Goal: Information Seeking & Learning: Learn about a topic

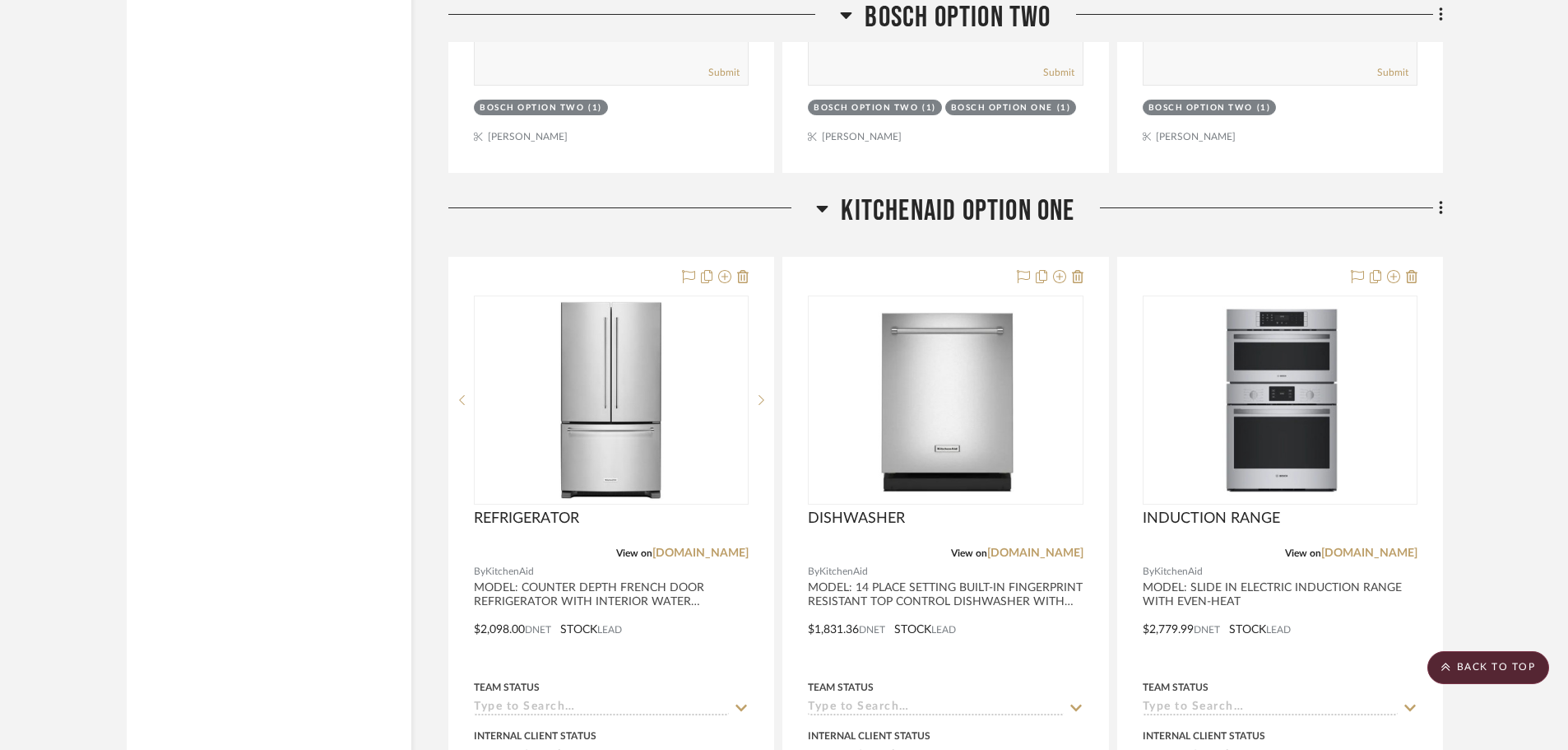
scroll to position [27027, 0]
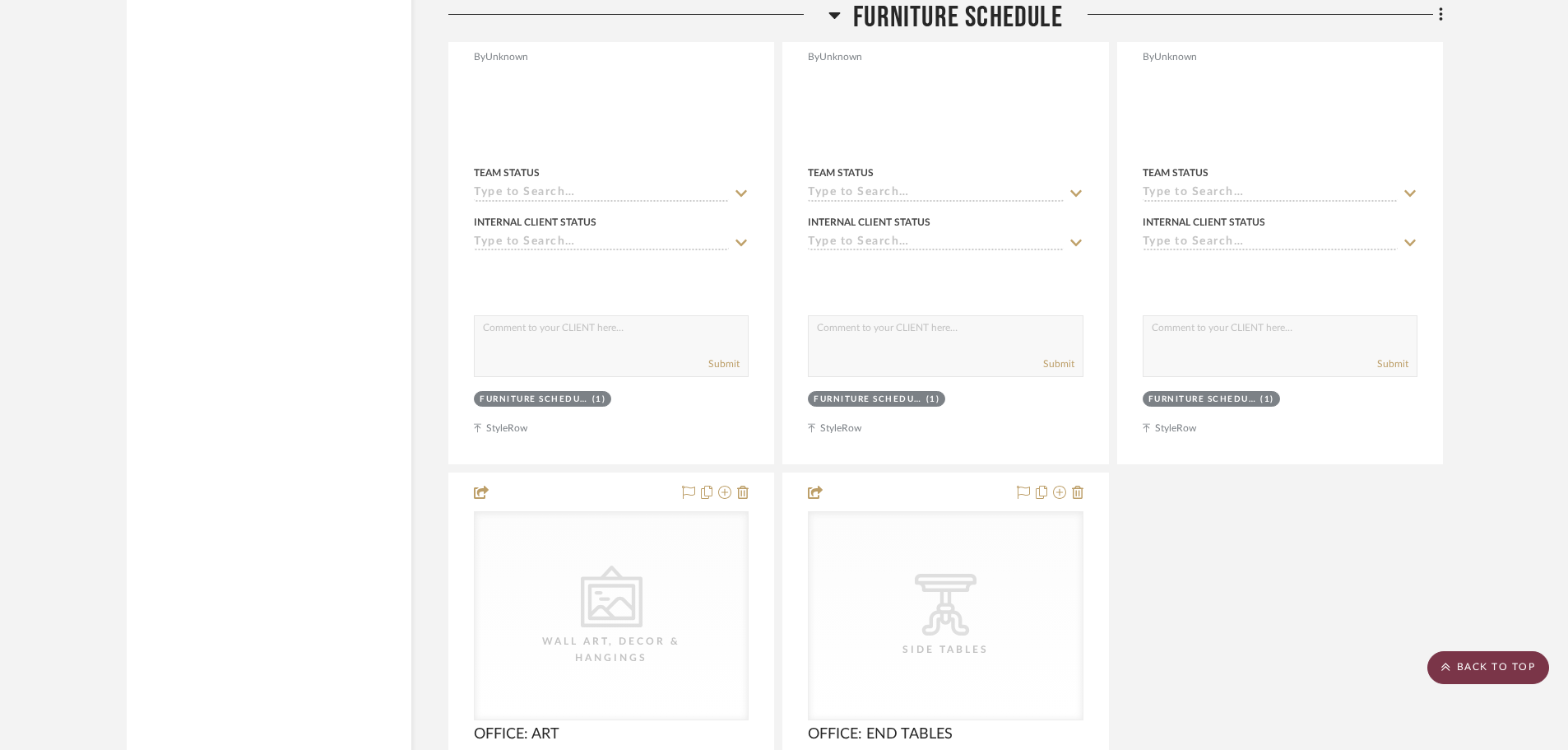
click at [1473, 663] on scroll-to-top-button "BACK TO TOP" at bounding box center [1488, 667] width 122 height 33
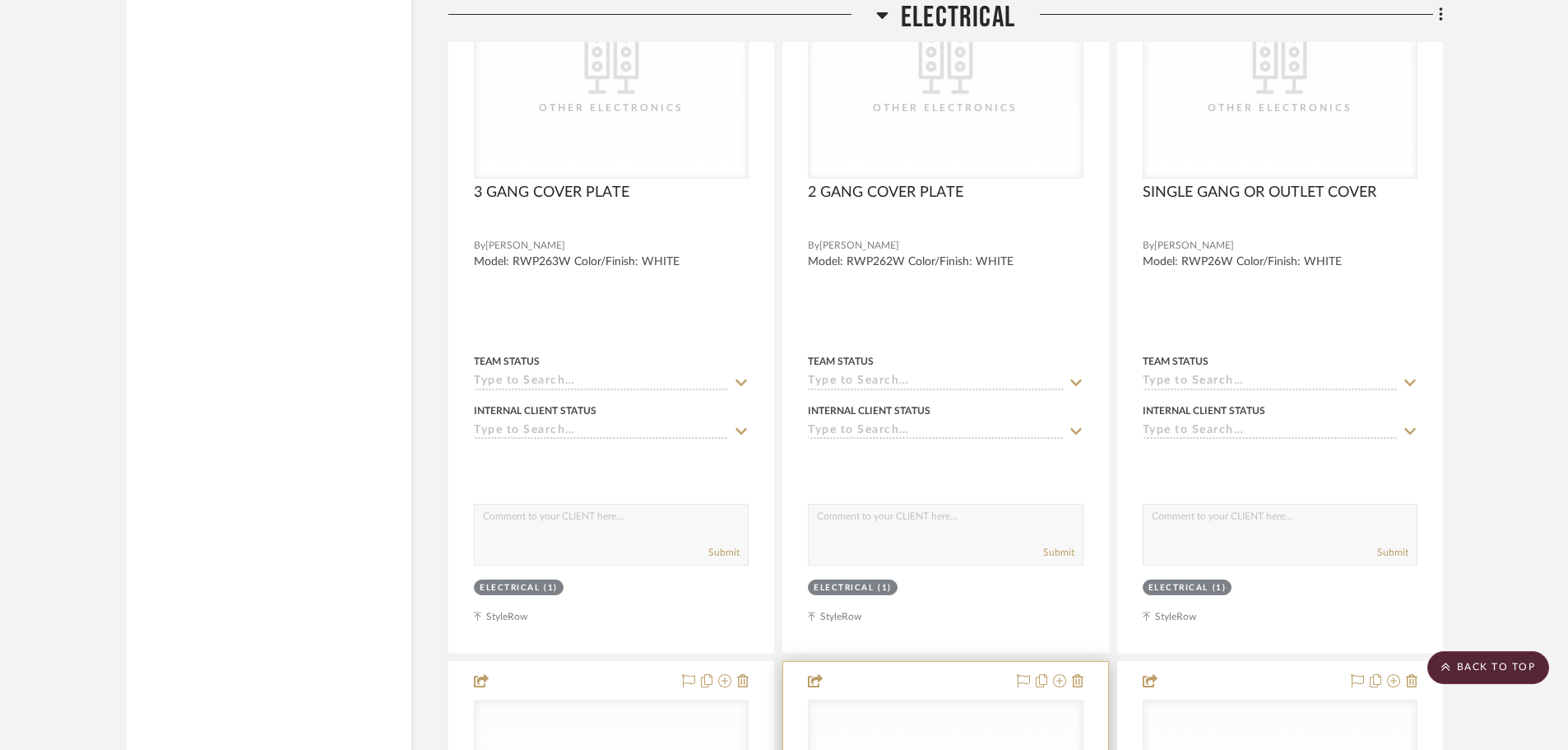
scroll to position [6504, 0]
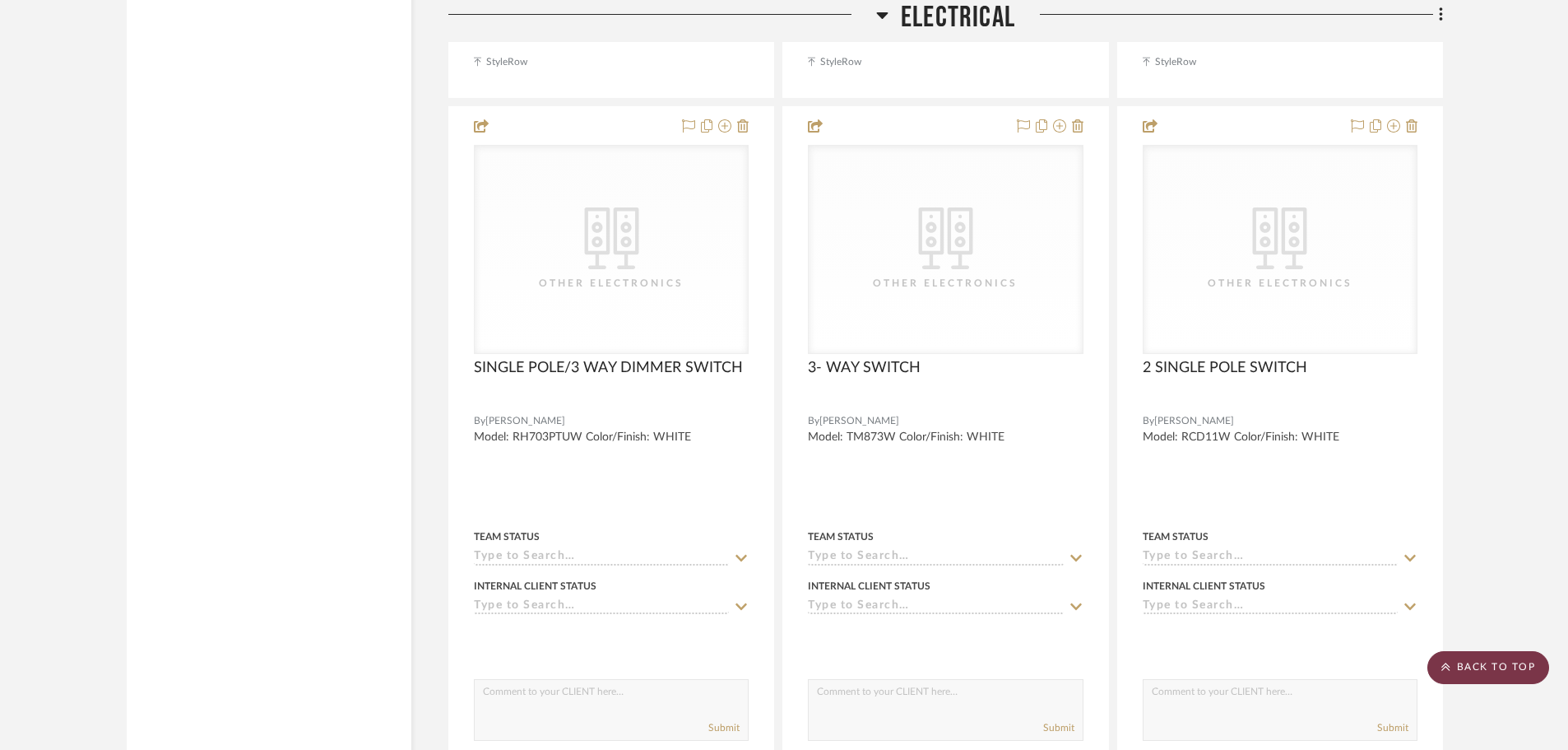
click at [1491, 661] on scroll-to-top-button "BACK TO TOP" at bounding box center [1488, 667] width 122 height 33
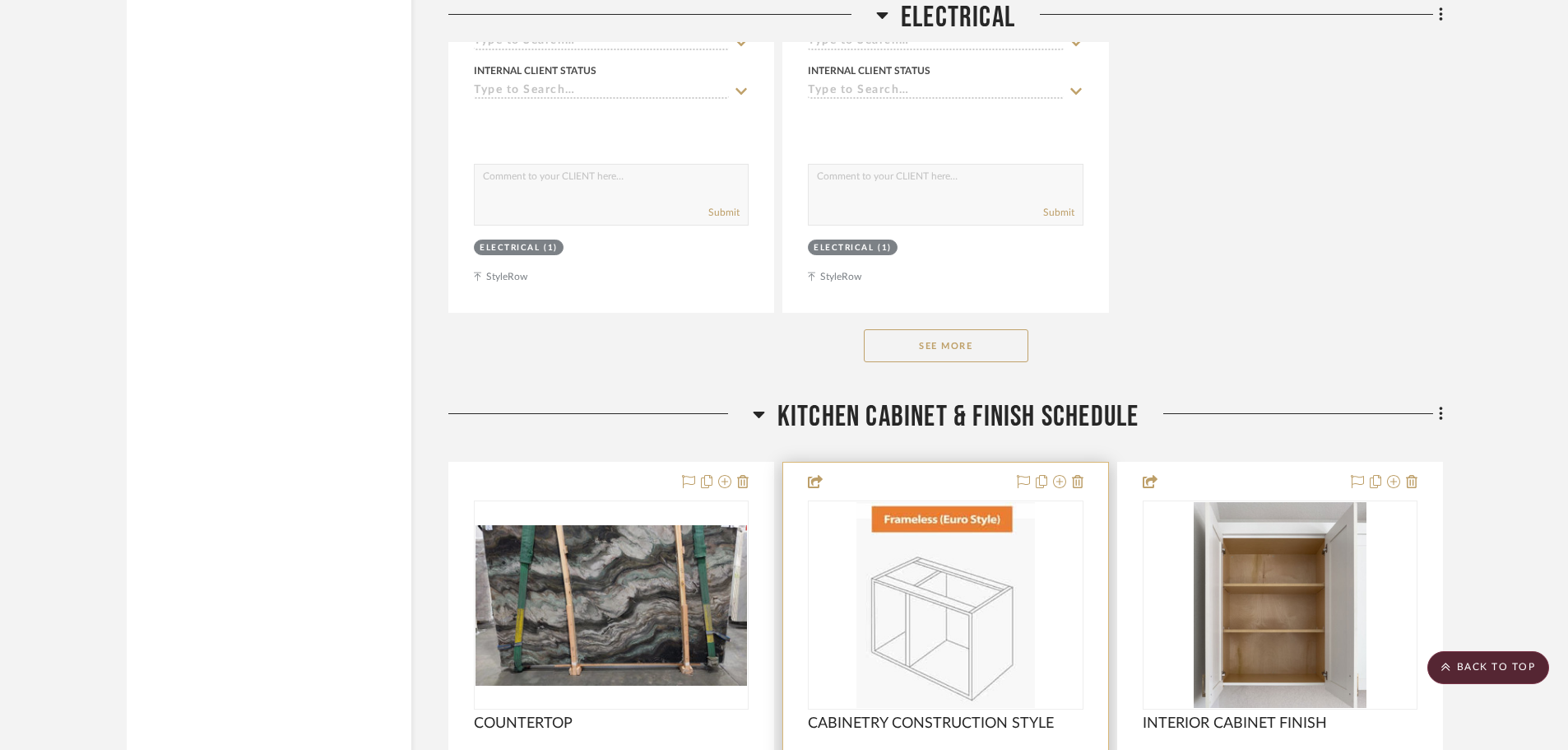
scroll to position [7986, 0]
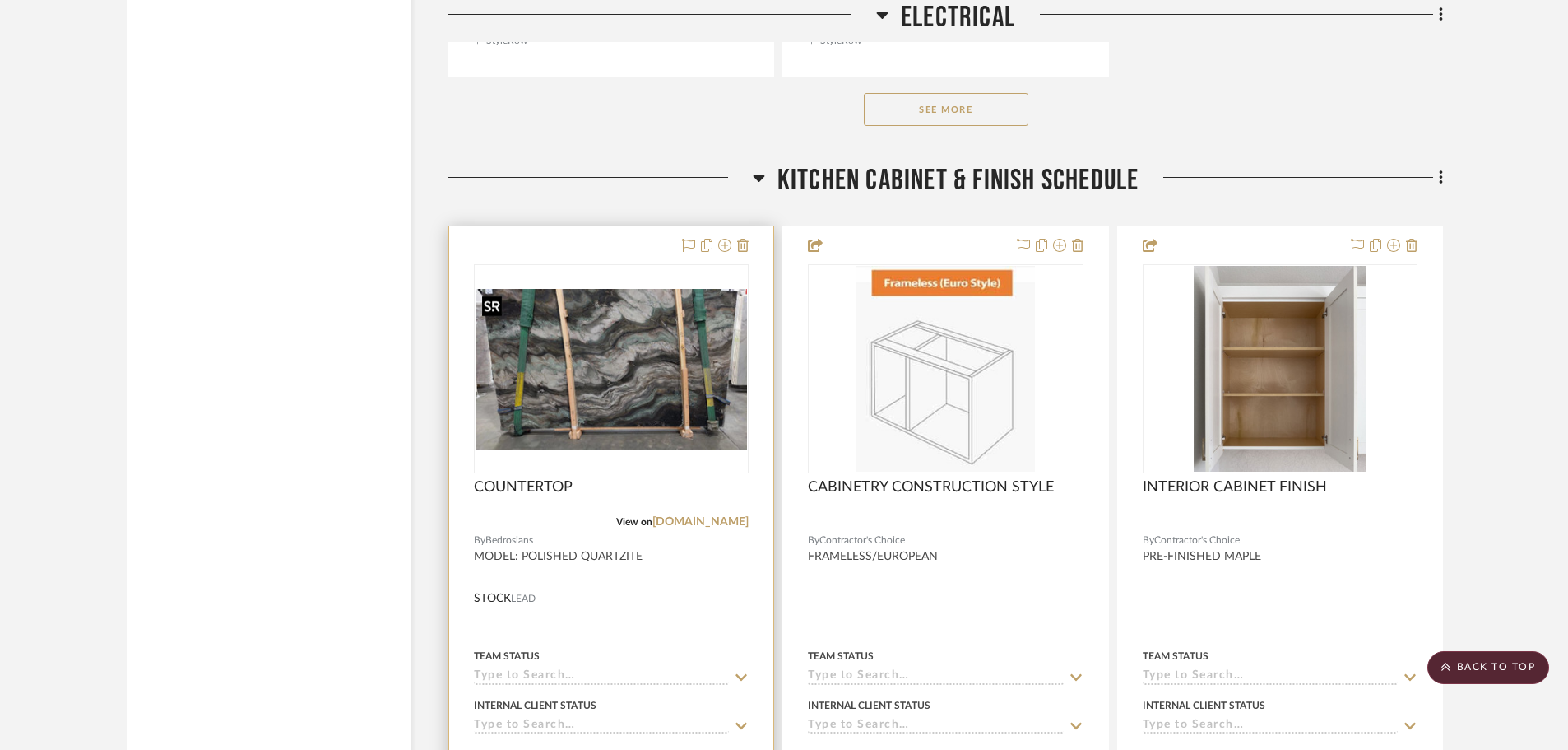
click at [635, 365] on img "0" at bounding box center [611, 369] width 271 height 160
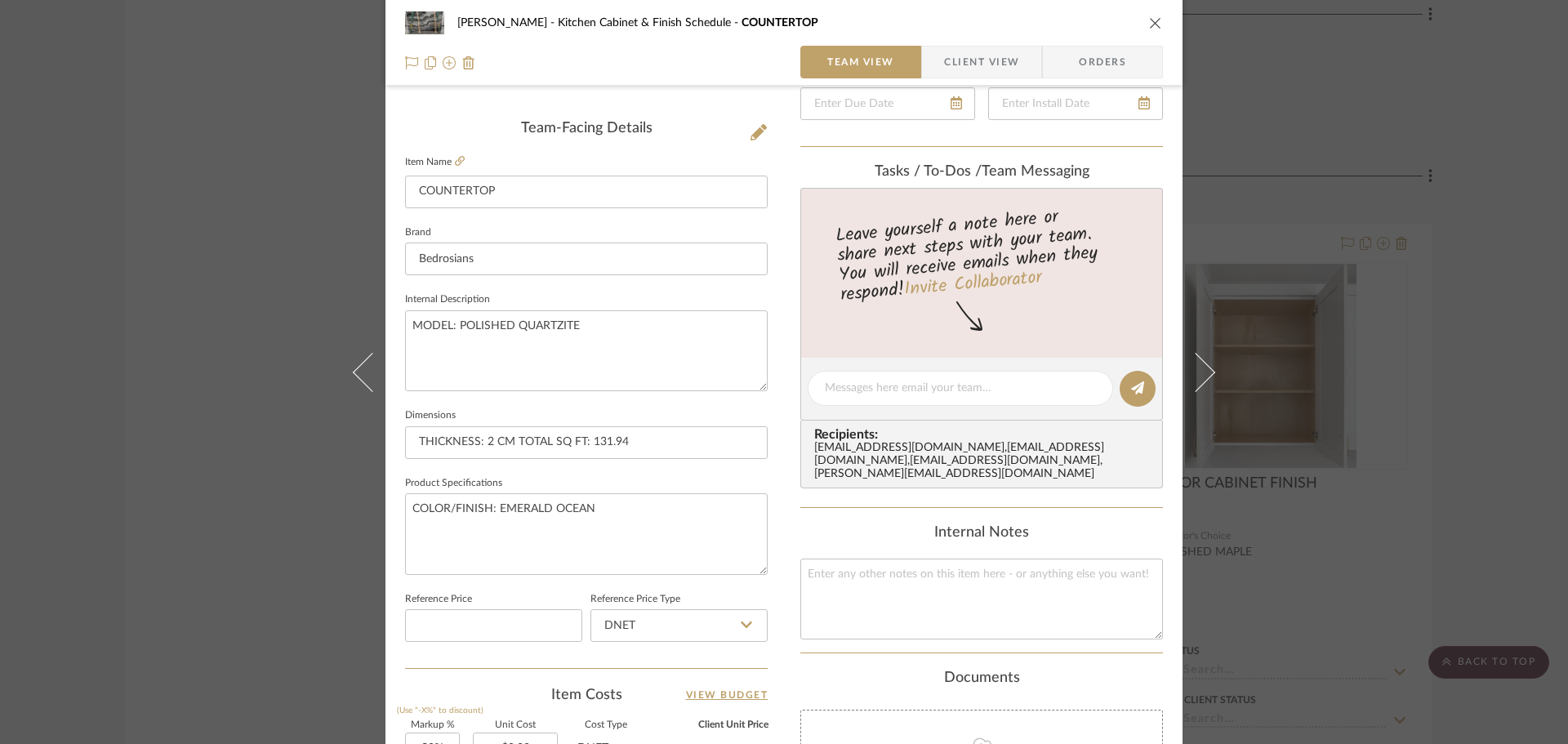
scroll to position [408, 0]
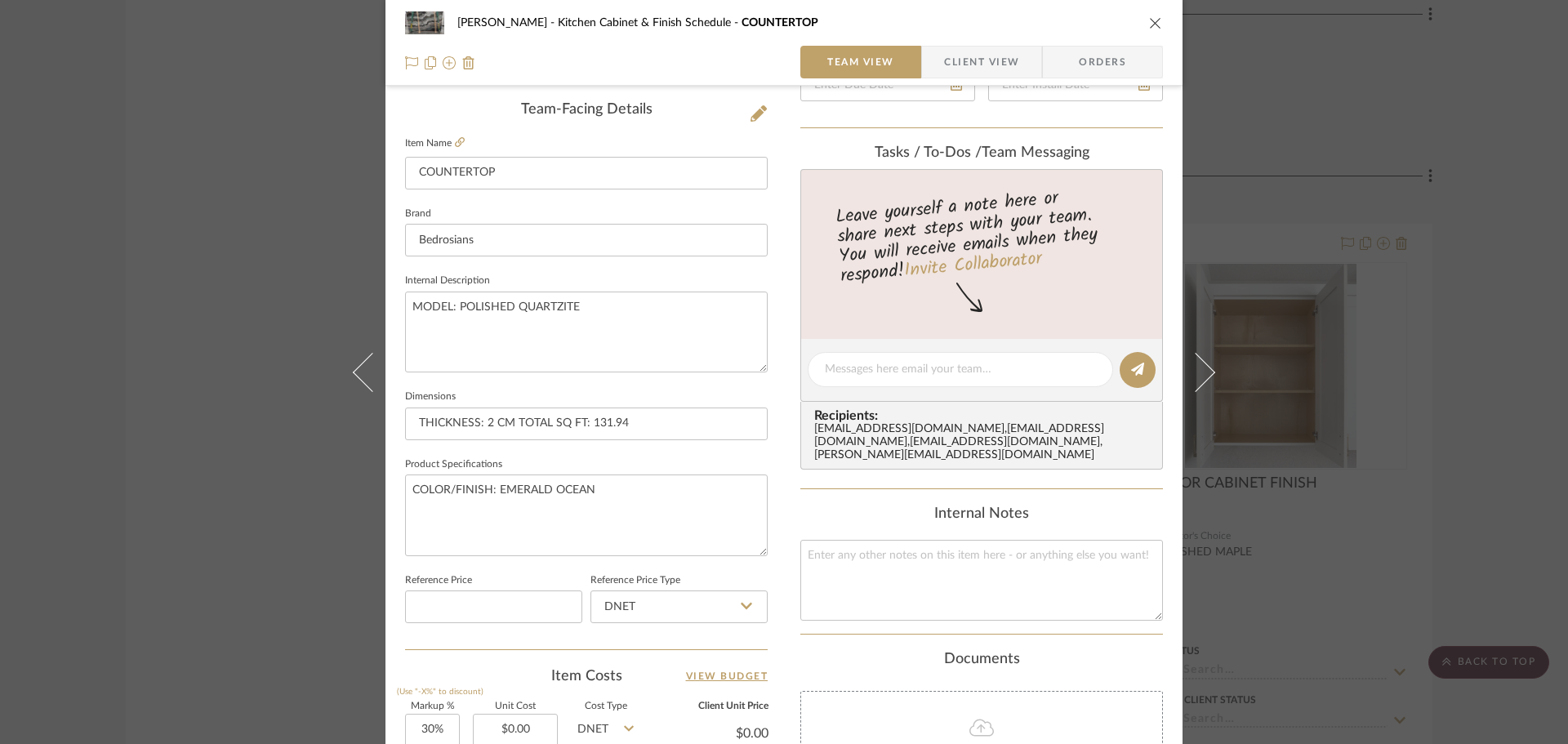
click at [1156, 22] on button "close" at bounding box center [1156, 23] width 15 height 15
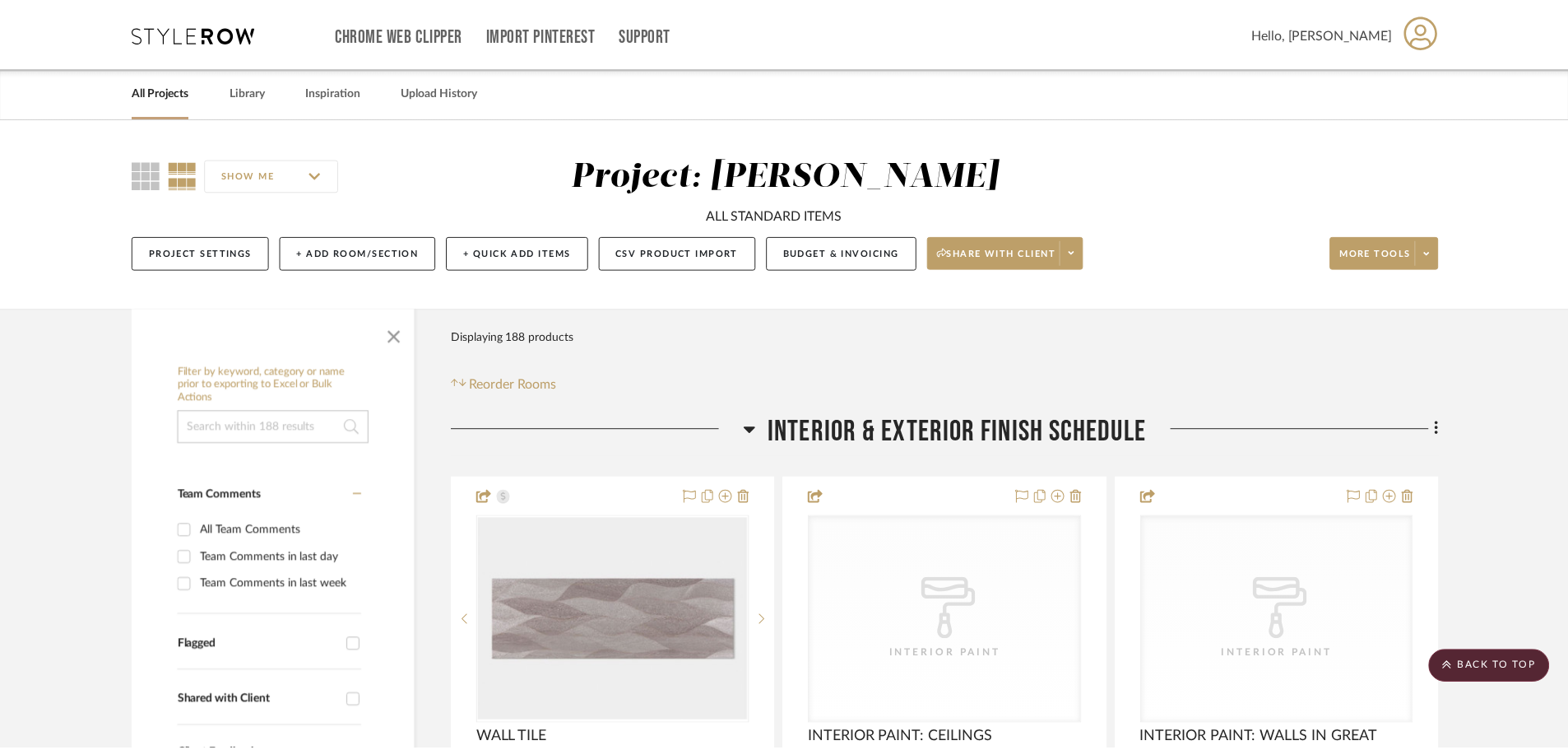
scroll to position [7986, 0]
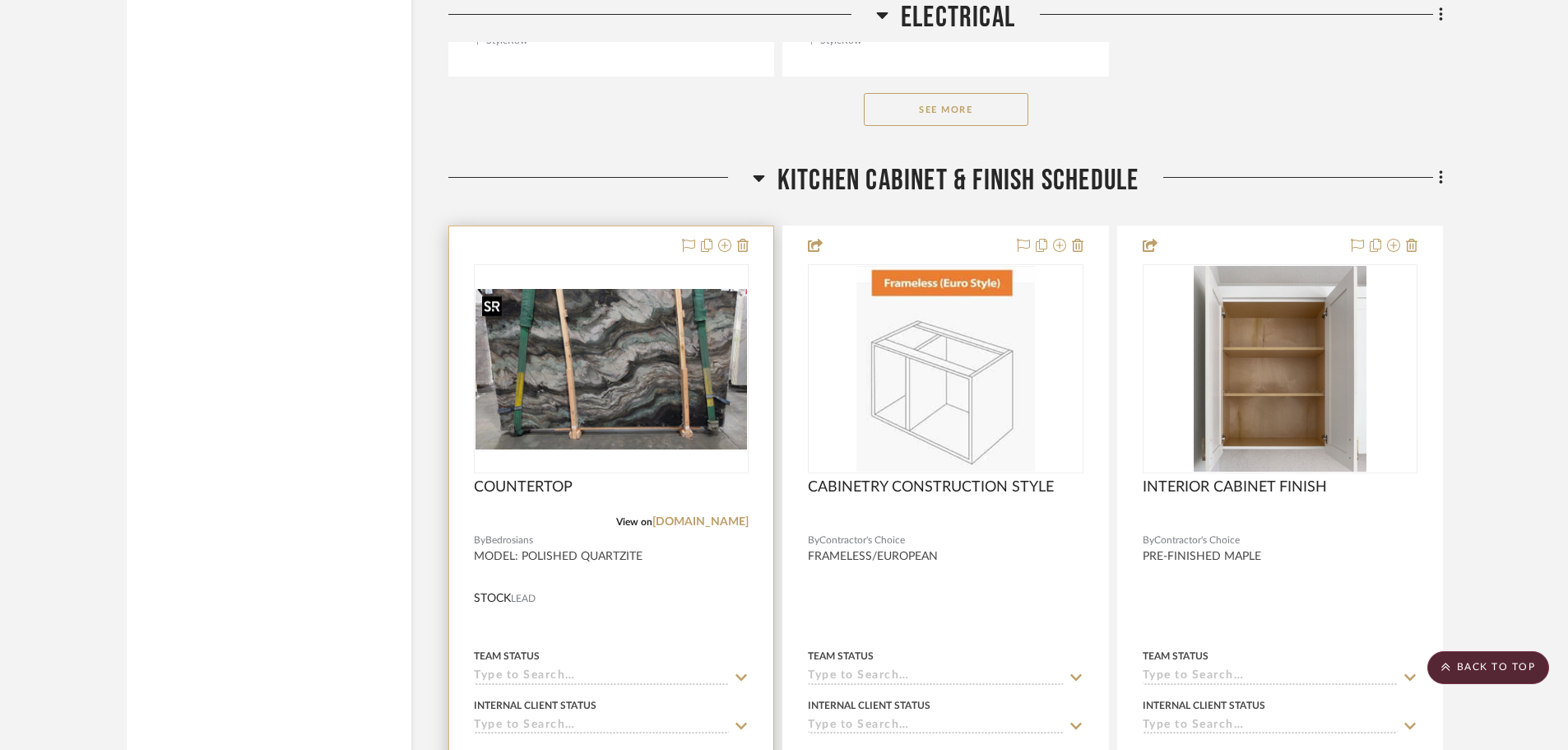
click at [688, 344] on img "0" at bounding box center [611, 369] width 271 height 160
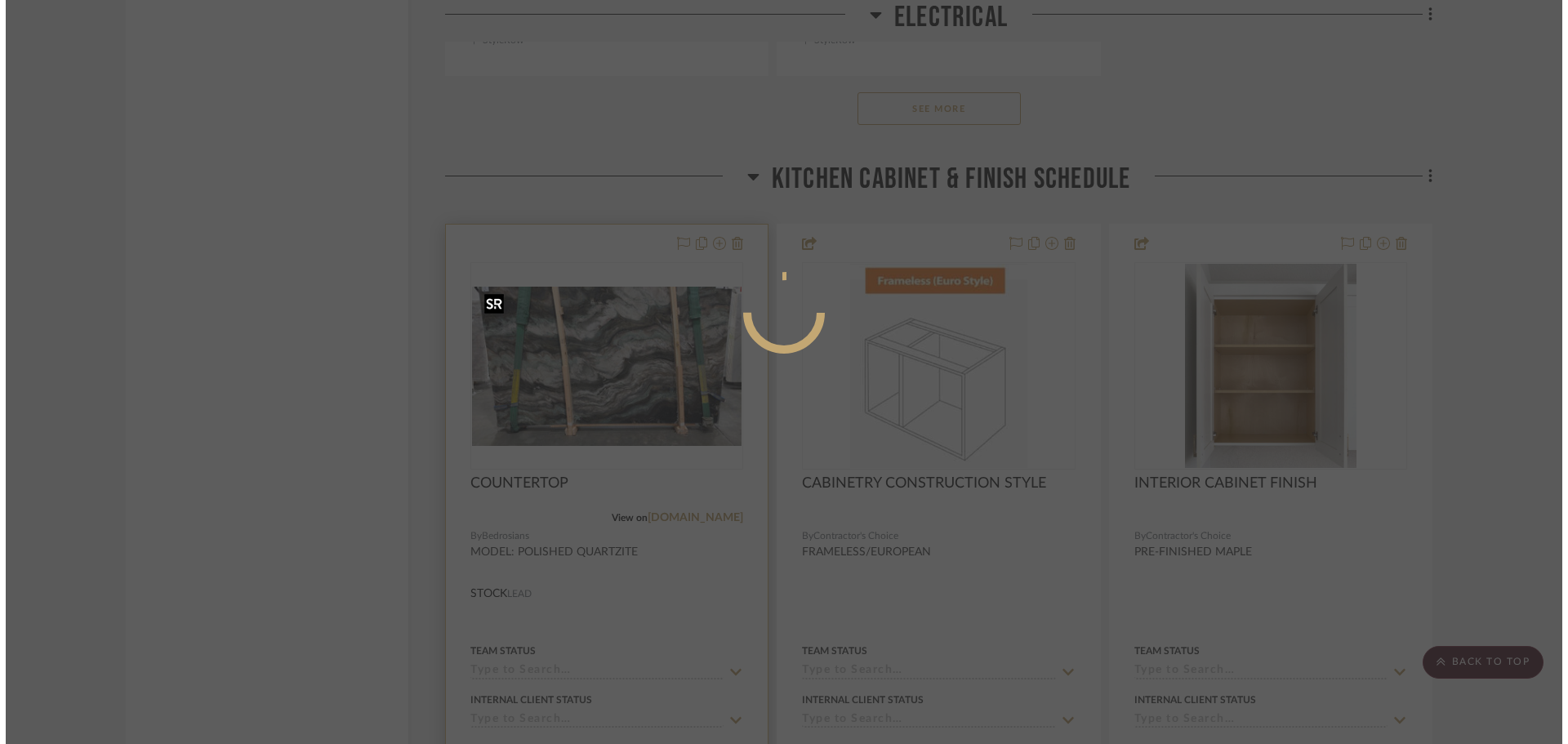
scroll to position [0, 0]
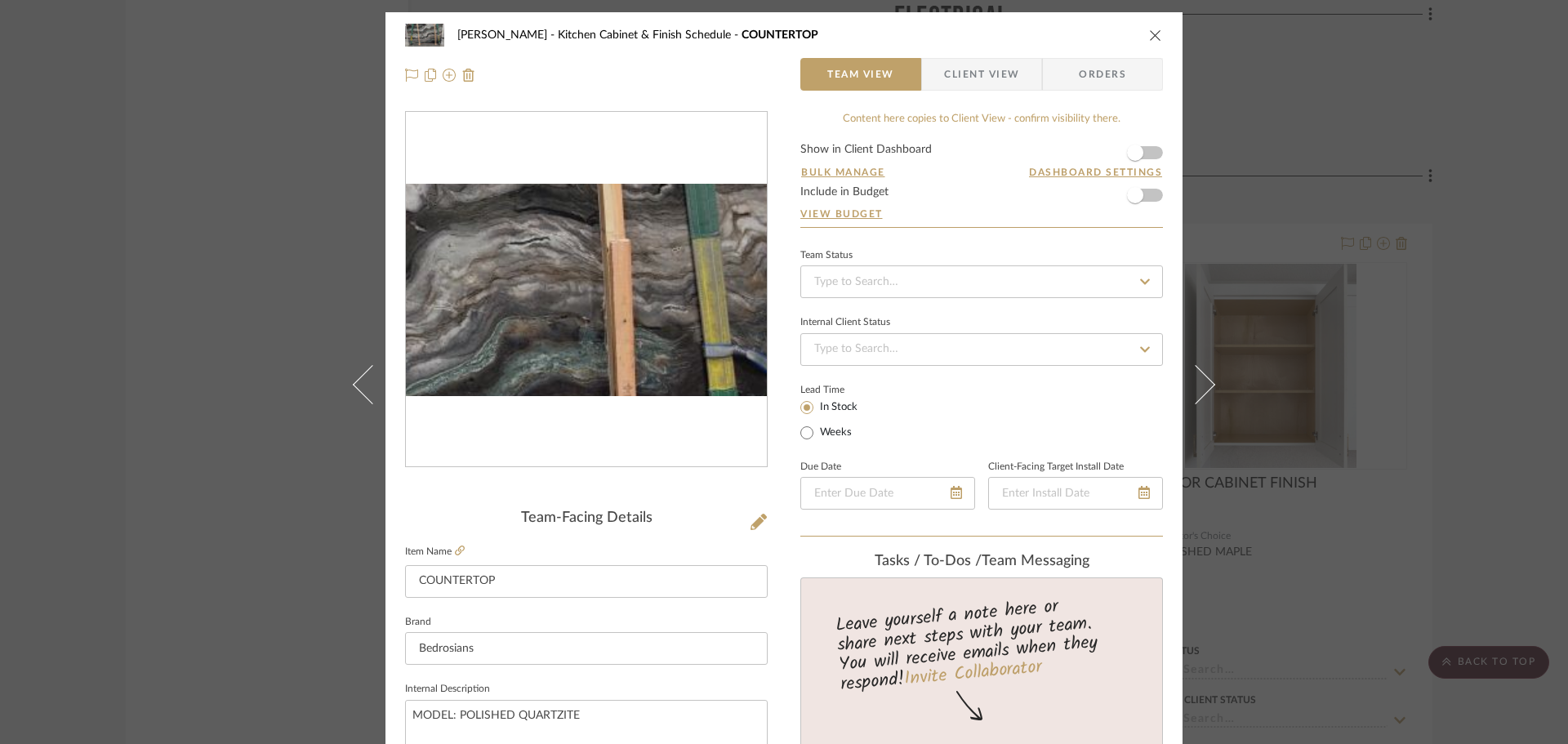
click at [667, 306] on img "0" at bounding box center [586, 290] width 361 height 212
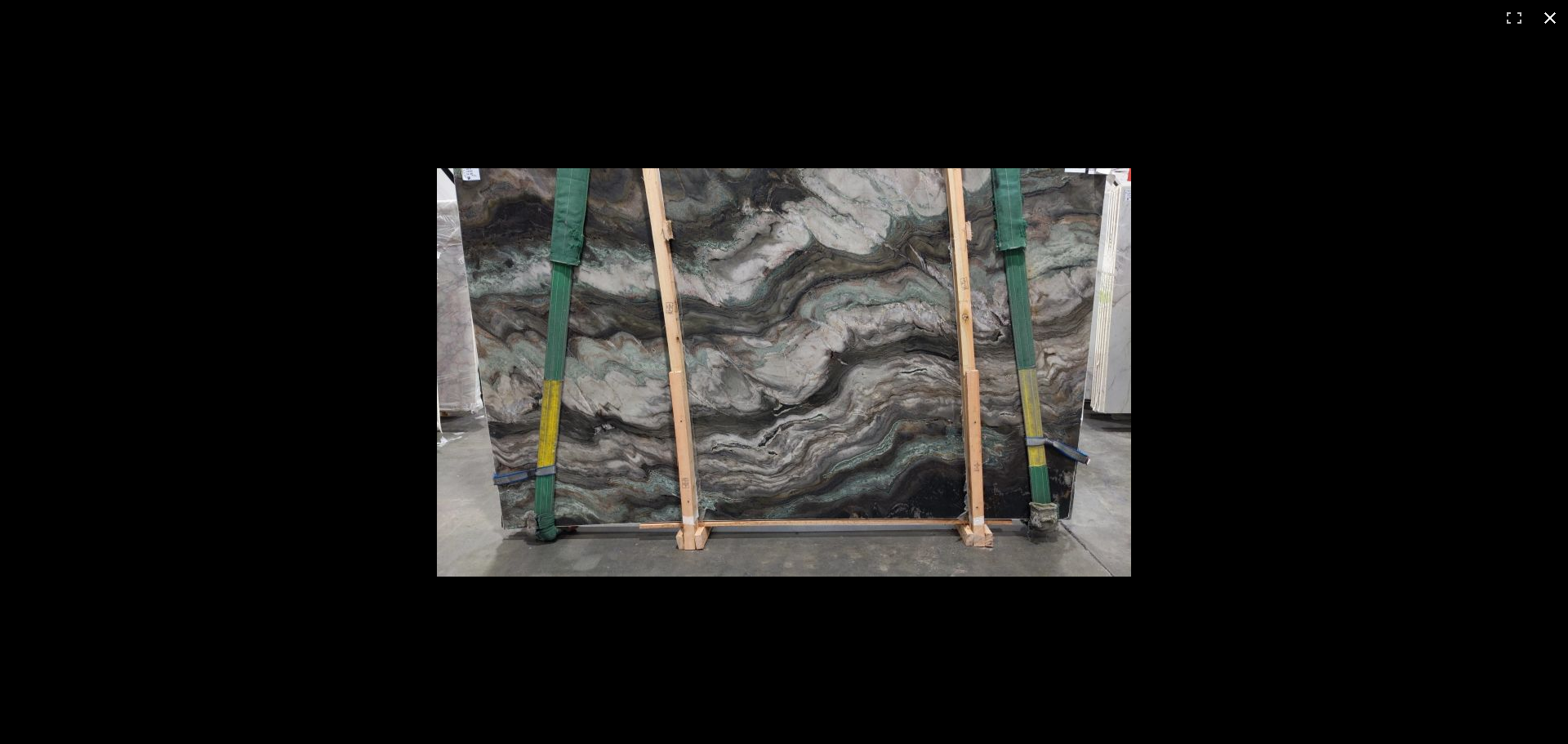
click at [1544, 22] on button at bounding box center [1550, 17] width 36 height 36
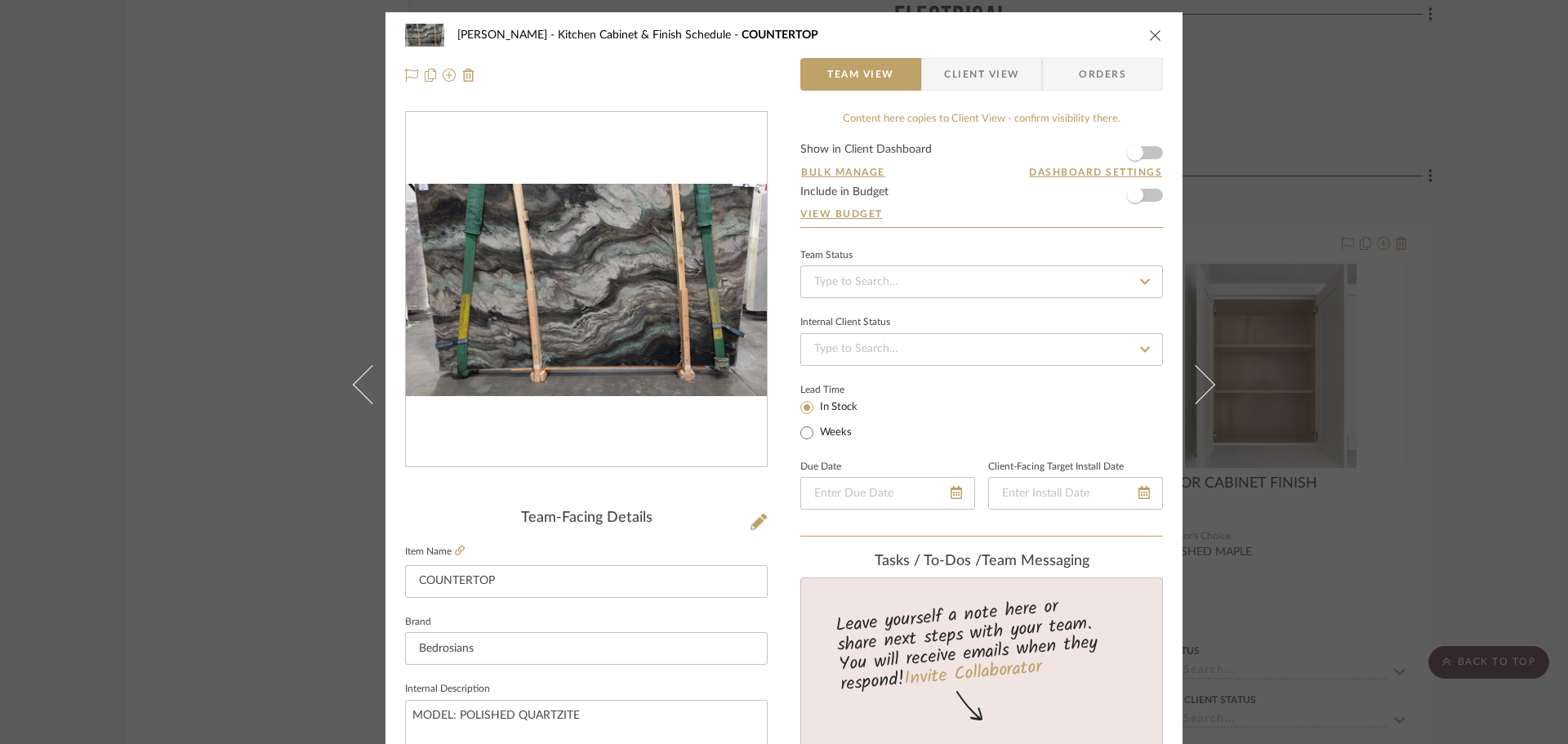
click at [1150, 42] on div "[PERSON_NAME] Kitchen Cabinet & Finish Schedule COUNTERTOP" at bounding box center [784, 35] width 758 height 32
click at [1149, 36] on icon "close" at bounding box center [1156, 35] width 13 height 13
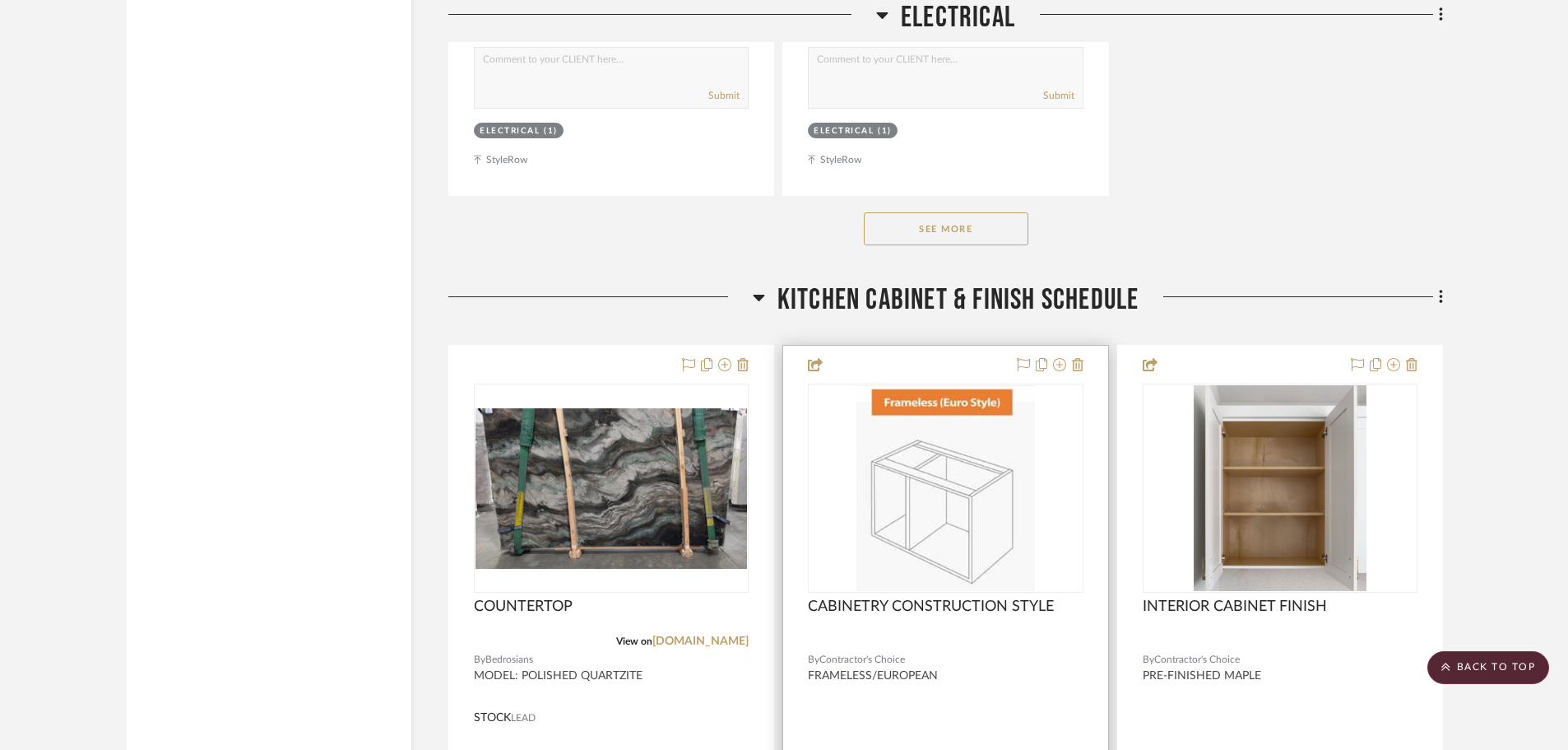
scroll to position [8151, 0]
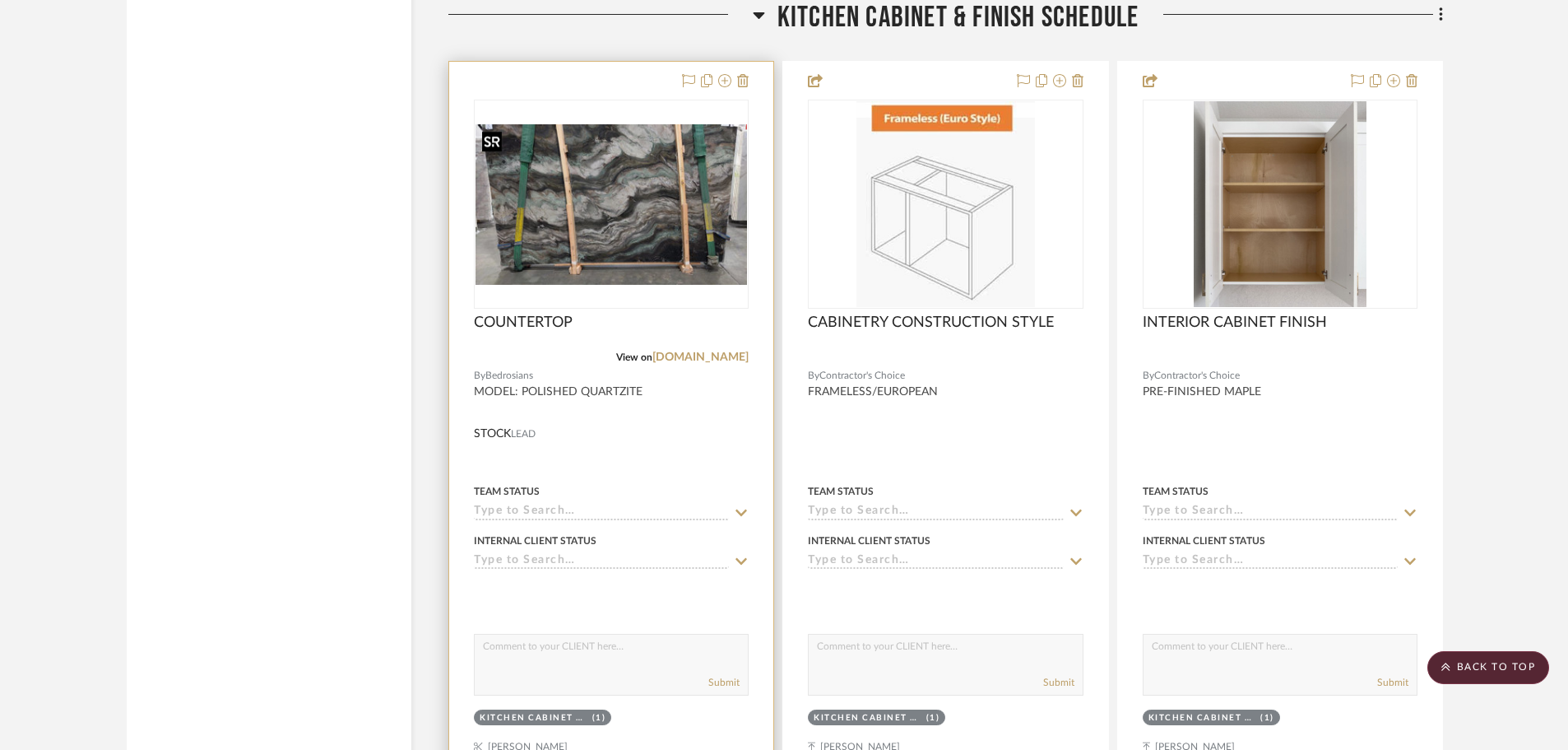
click at [569, 189] on img "0" at bounding box center [611, 204] width 271 height 160
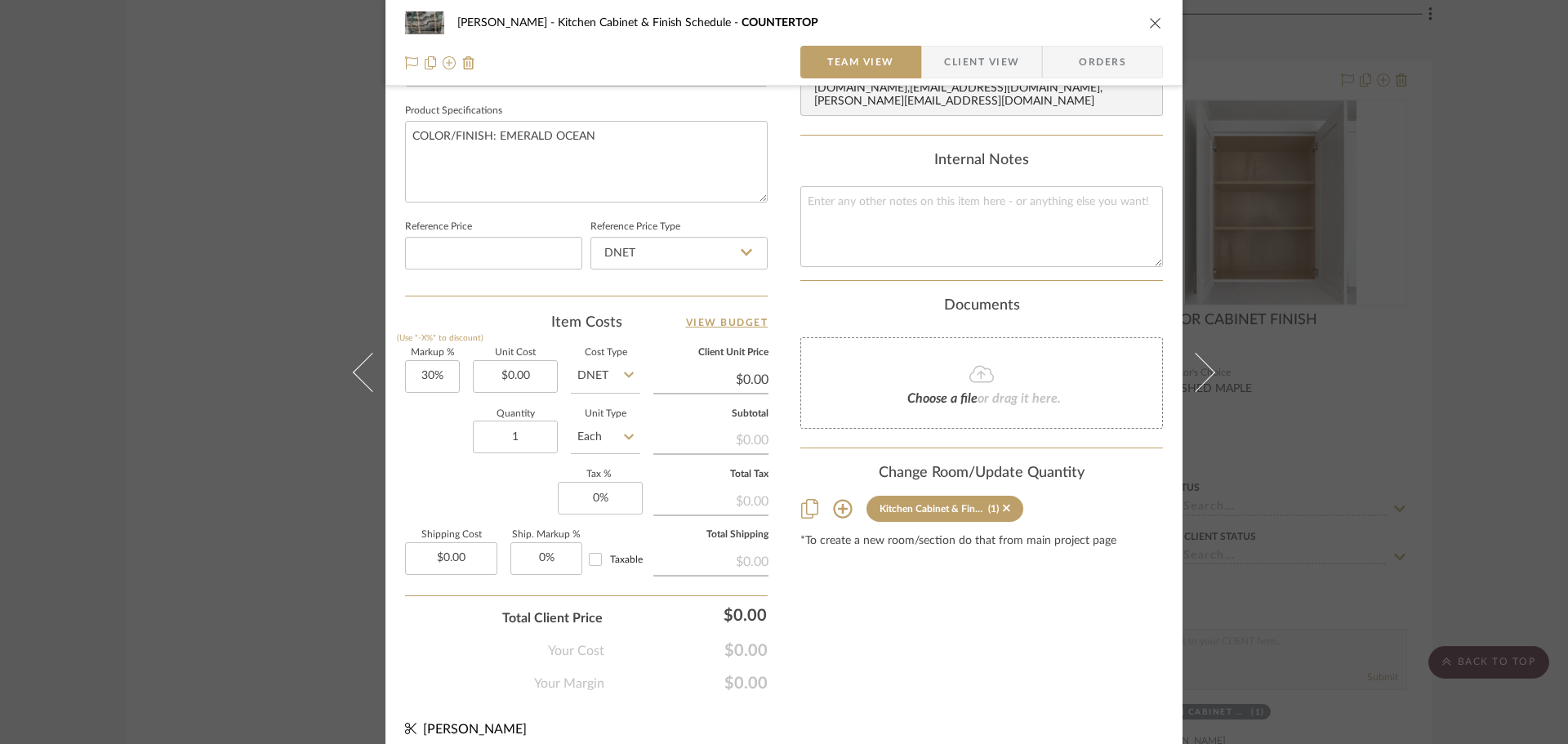
scroll to position [776, 0]
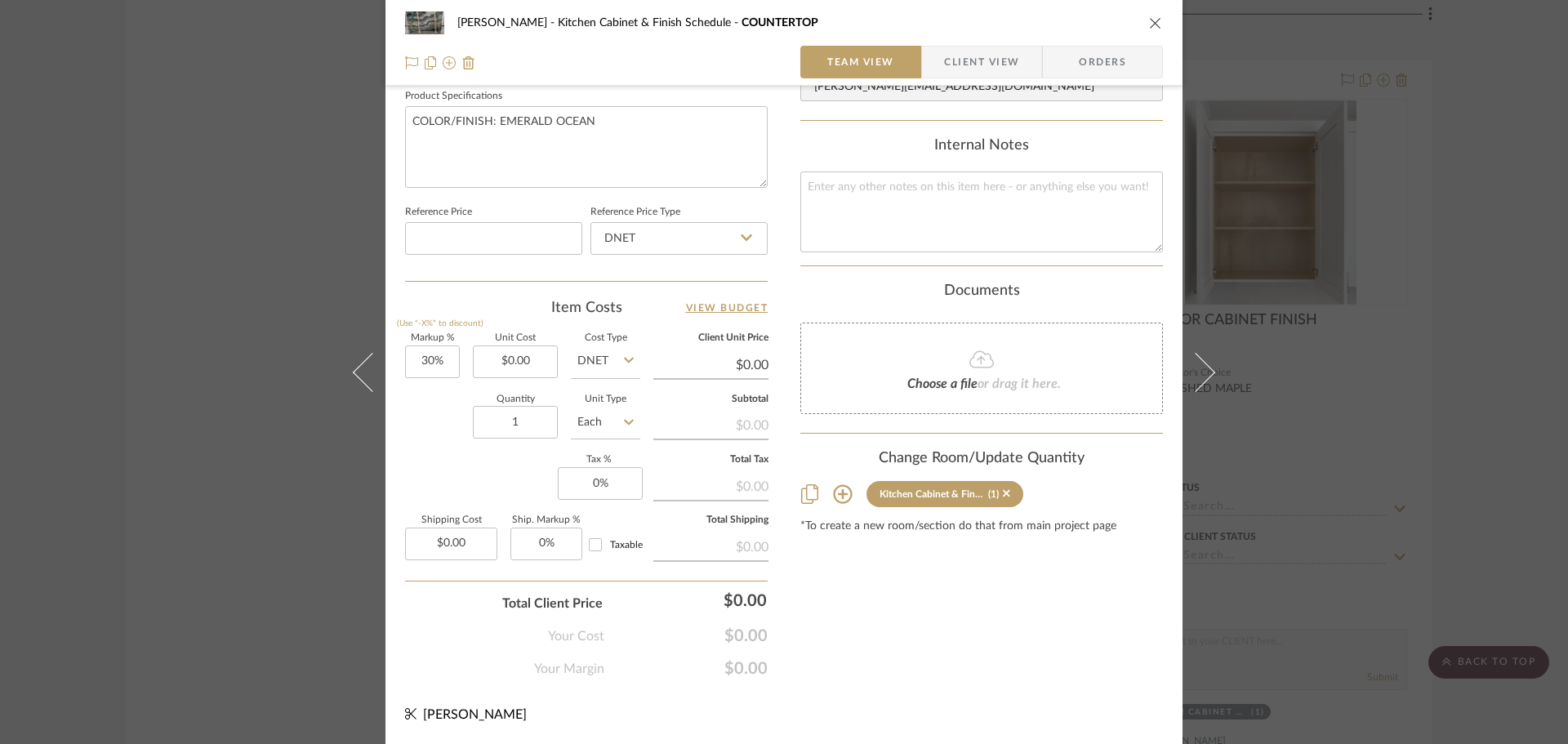
click at [1151, 32] on div "[PERSON_NAME] Kitchen Cabinet & Finish Schedule COUNTERTOP" at bounding box center [784, 22] width 758 height 32
click at [1150, 26] on icon "close" at bounding box center [1156, 23] width 13 height 13
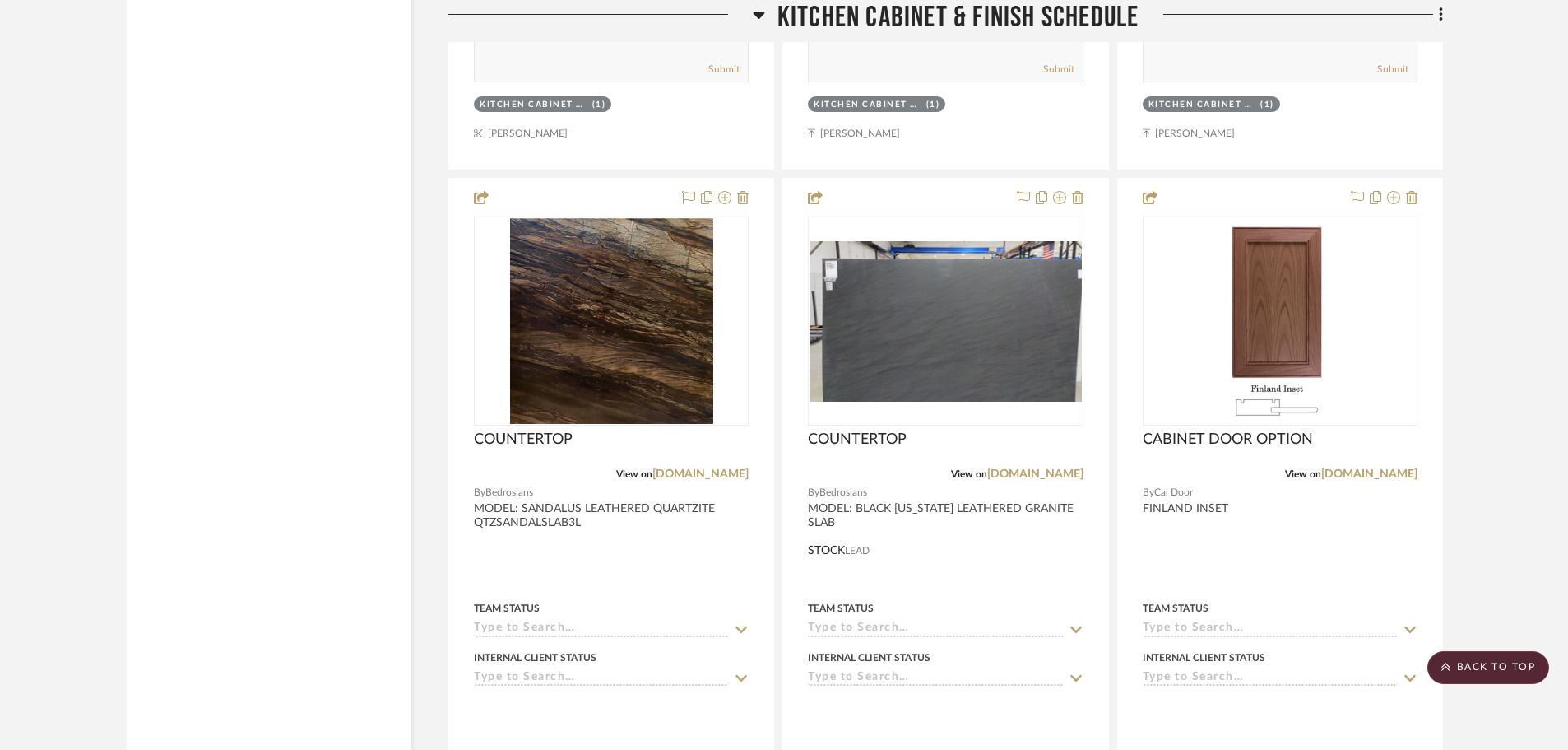
scroll to position [8892, 0]
